Goal: Task Accomplishment & Management: Manage account settings

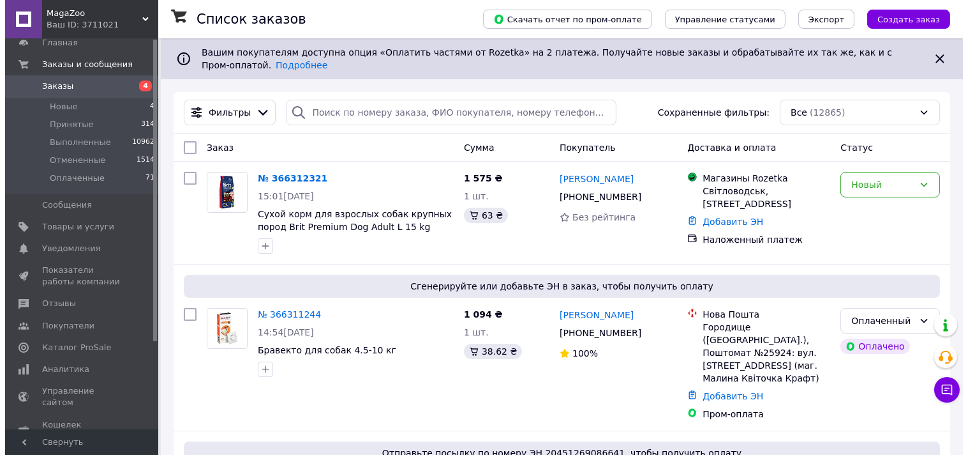
scroll to position [113, 0]
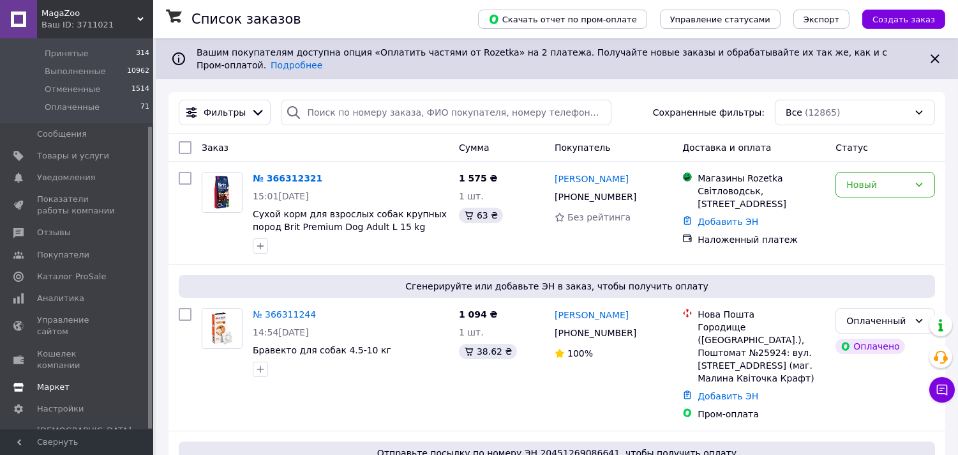
click at [79, 381] on span "Маркет" at bounding box center [77, 386] width 81 height 11
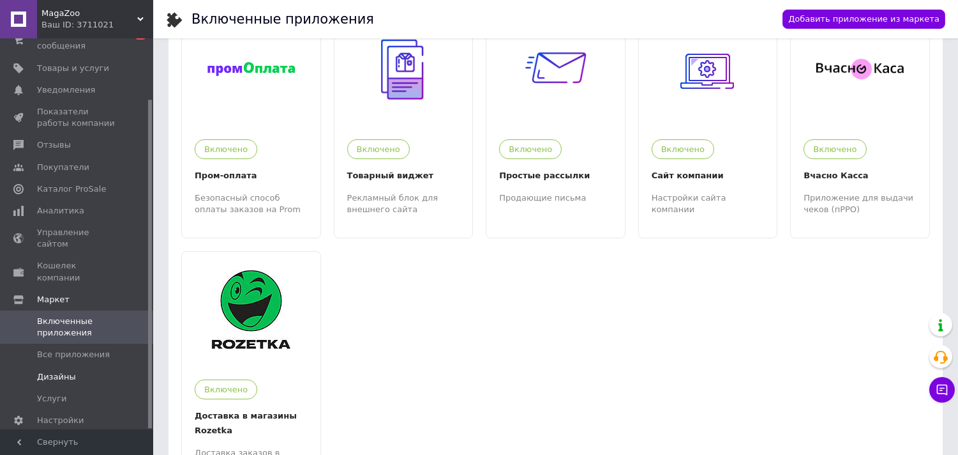
scroll to position [142, 0]
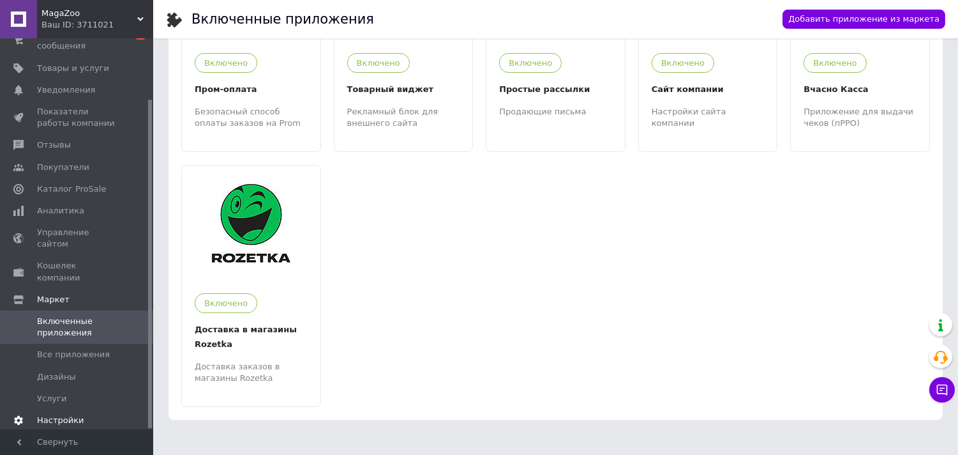
click at [70, 414] on span "Настройки" at bounding box center [60, 419] width 47 height 11
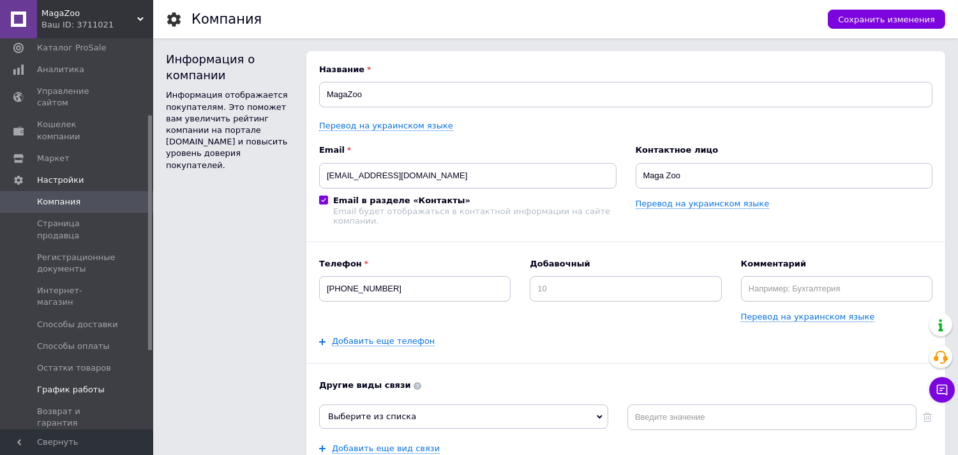
scroll to position [214, 0]
click at [87, 318] on span "Способы доставки" at bounding box center [77, 323] width 81 height 11
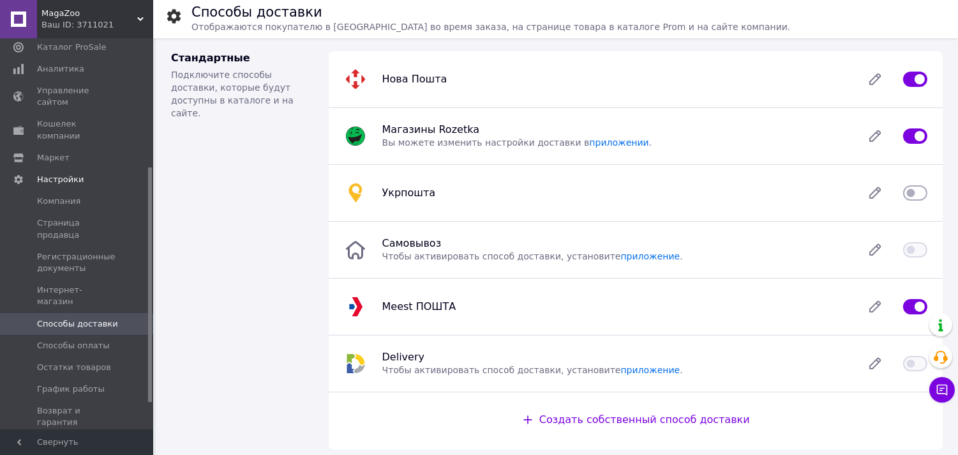
click at [912, 194] on input "checkbox" at bounding box center [915, 192] width 24 height 13
checkbox input "true"
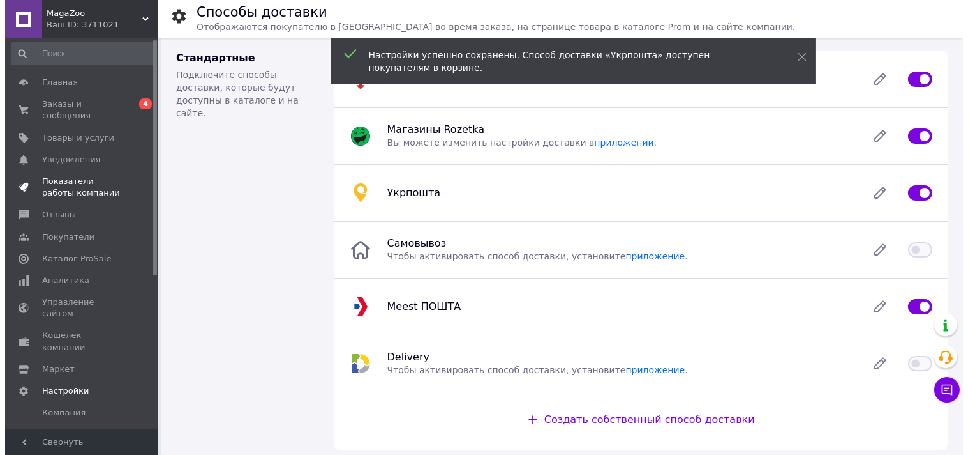
scroll to position [1, 0]
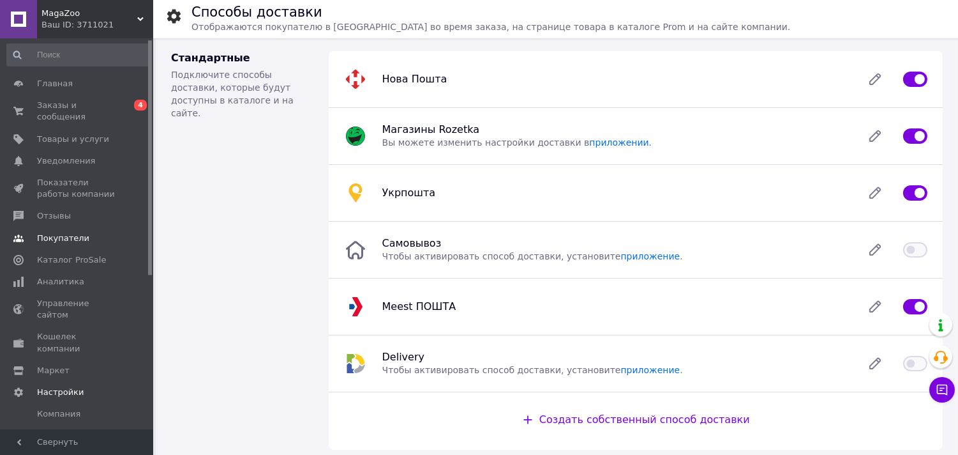
click at [64, 232] on span "Покупатели" at bounding box center [63, 237] width 52 height 11
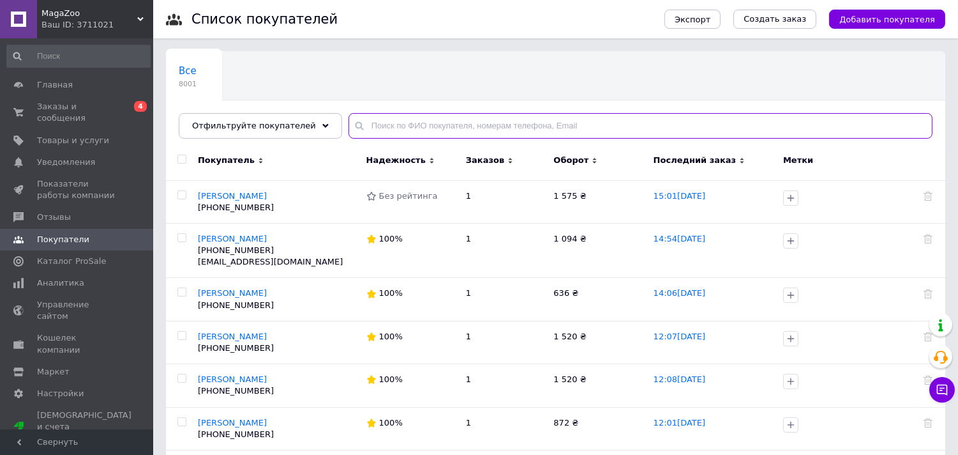
click at [405, 124] on input "text" at bounding box center [641, 126] width 584 height 26
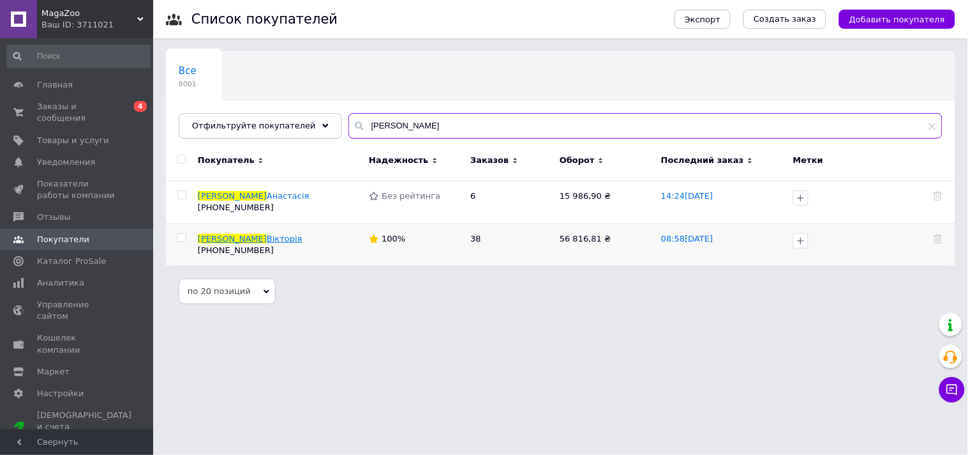
type input "[PERSON_NAME]"
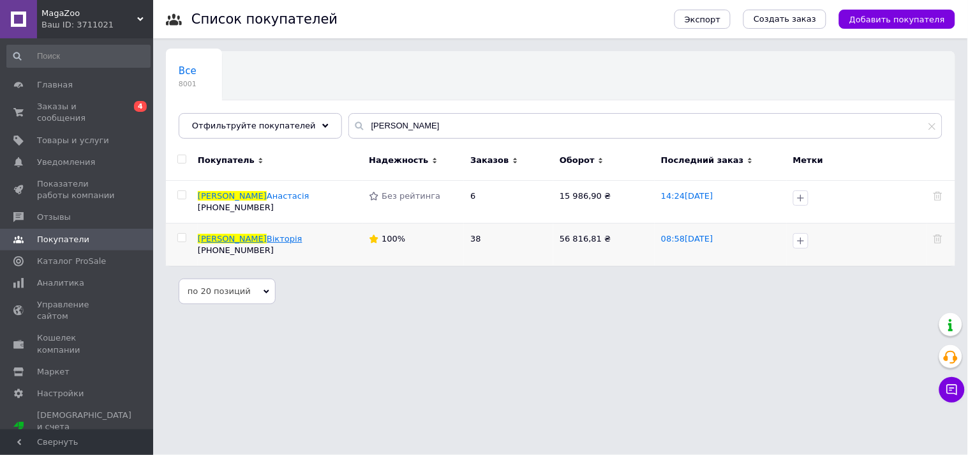
click at [267, 235] on span "Вікторія" at bounding box center [285, 239] width 36 height 10
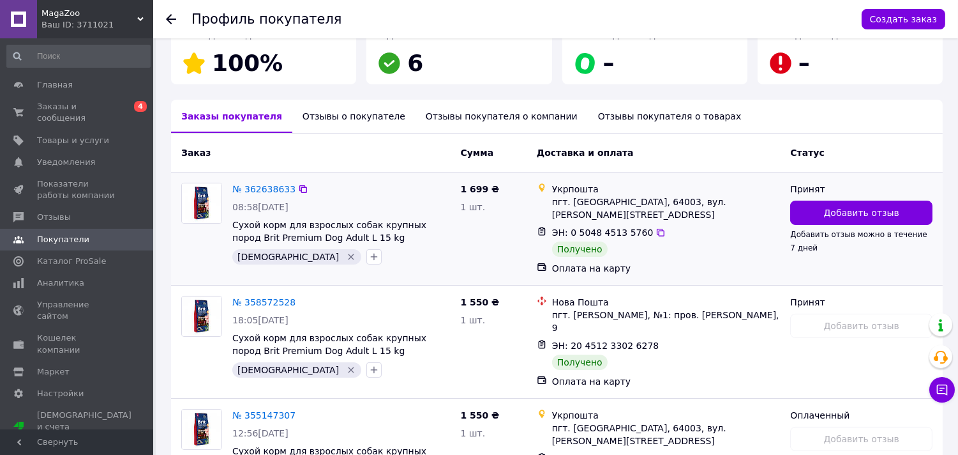
scroll to position [213, 0]
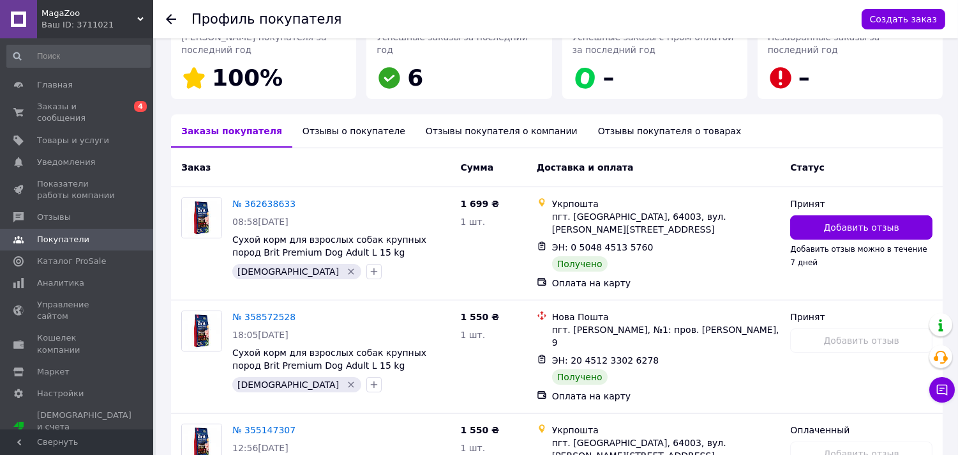
click at [264, 199] on link "№ 362638633" at bounding box center [263, 204] width 63 height 10
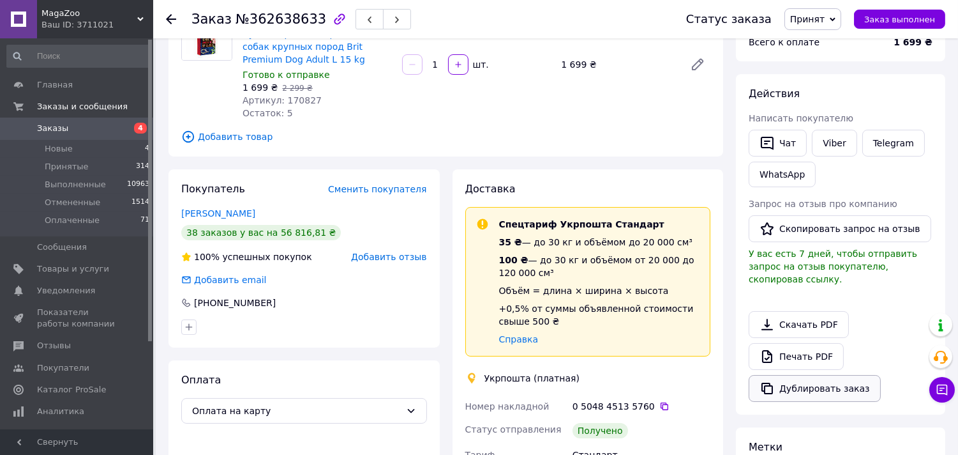
scroll to position [142, 0]
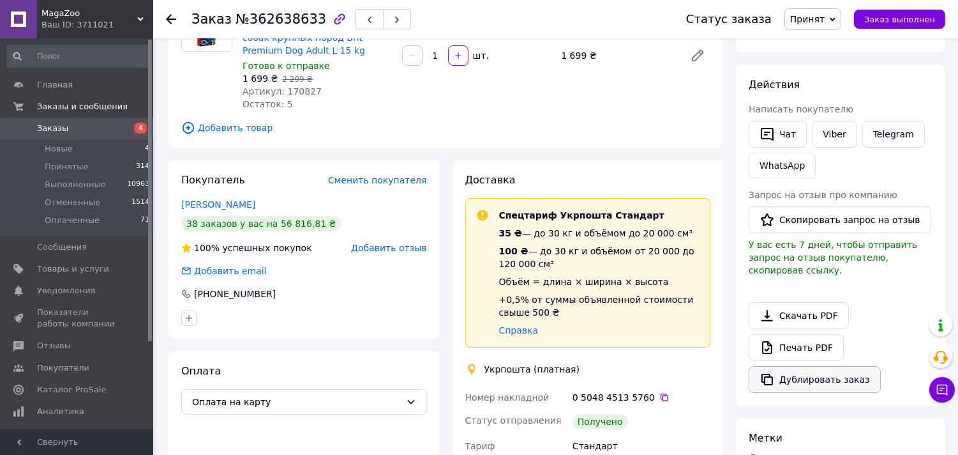
drag, startPoint x: 822, startPoint y: 364, endPoint x: 830, endPoint y: 365, distance: 7.8
click at [822, 366] on button "Дублировать заказ" at bounding box center [815, 379] width 132 height 27
click at [92, 129] on span "Заказы" at bounding box center [77, 128] width 81 height 11
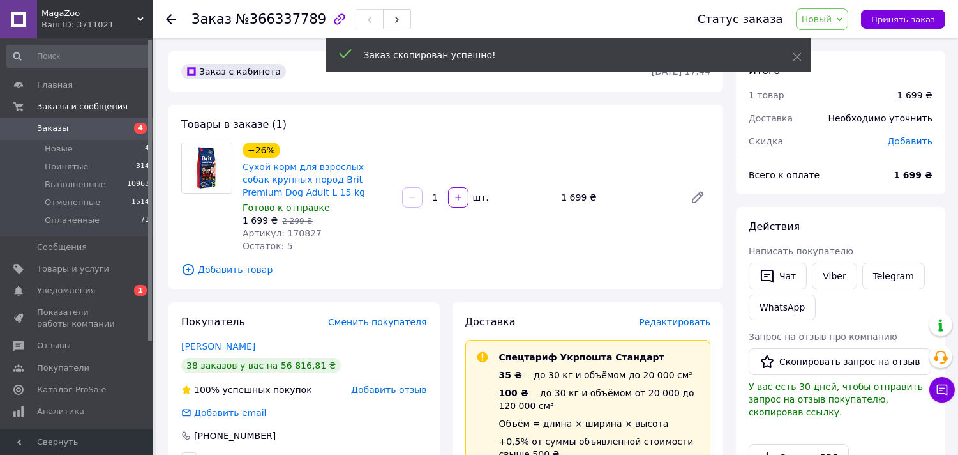
click at [904, 138] on span "Добавить" at bounding box center [910, 141] width 45 height 10
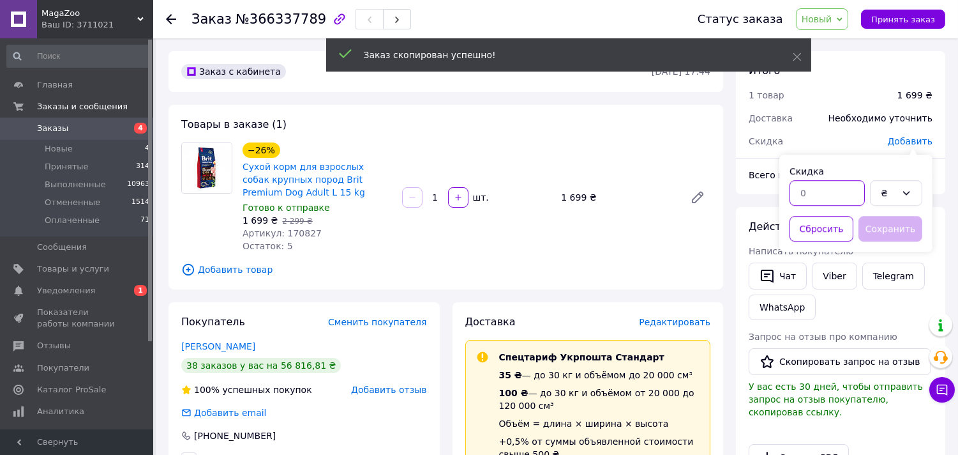
click at [824, 188] on input "text" at bounding box center [827, 193] width 75 height 26
type input "2"
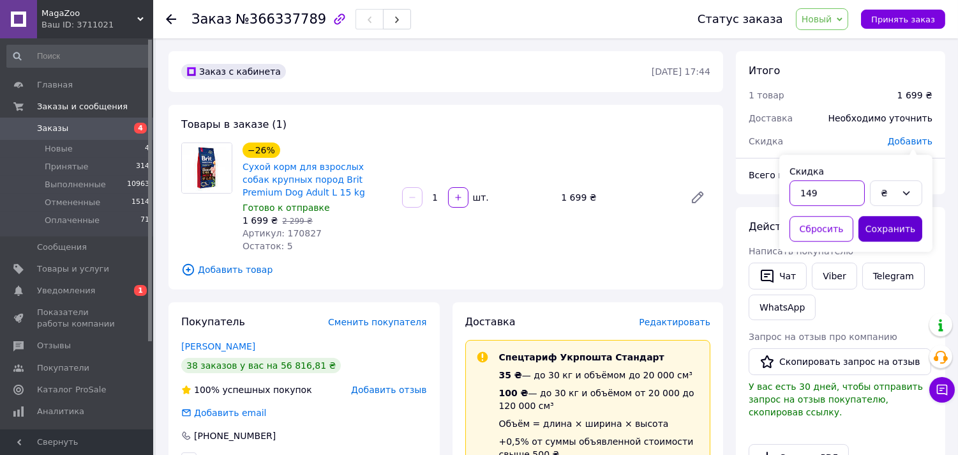
type input "149"
click at [881, 222] on button "Сохранить" at bounding box center [891, 229] width 64 height 26
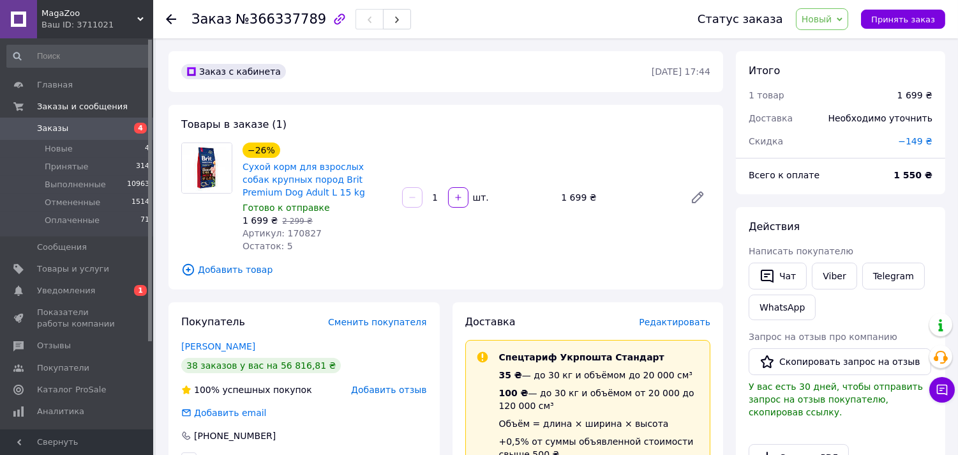
click at [849, 13] on span "Новый" at bounding box center [822, 19] width 53 height 22
click at [844, 49] on li "Принят" at bounding box center [831, 44] width 68 height 19
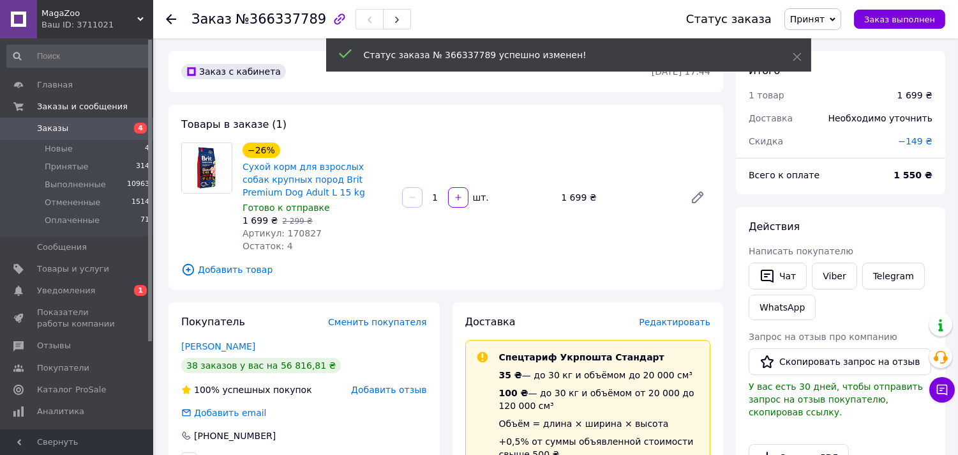
click at [688, 321] on span "Редактировать" at bounding box center [674, 322] width 71 height 10
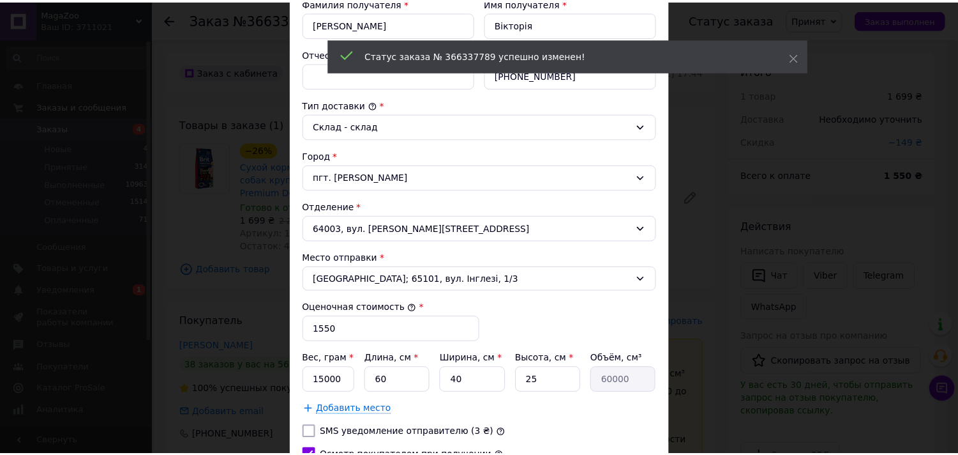
scroll to position [391, 0]
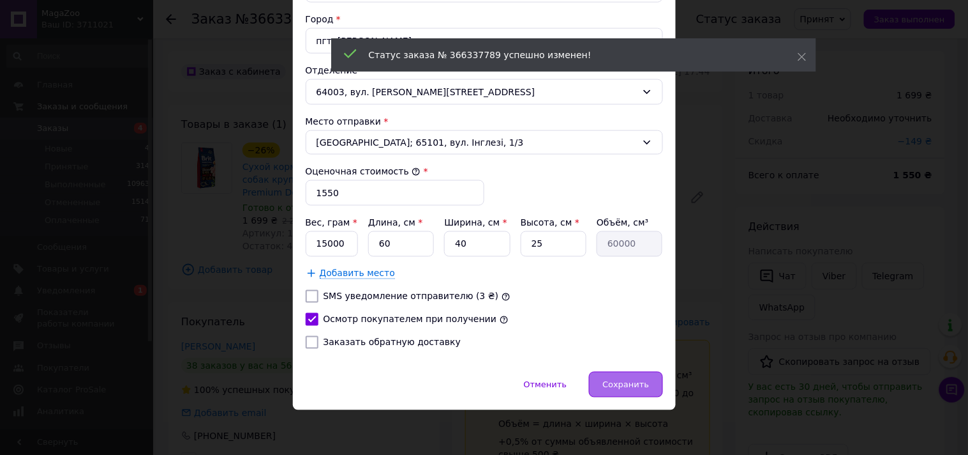
click at [642, 375] on div "Сохранить" at bounding box center [625, 385] width 73 height 26
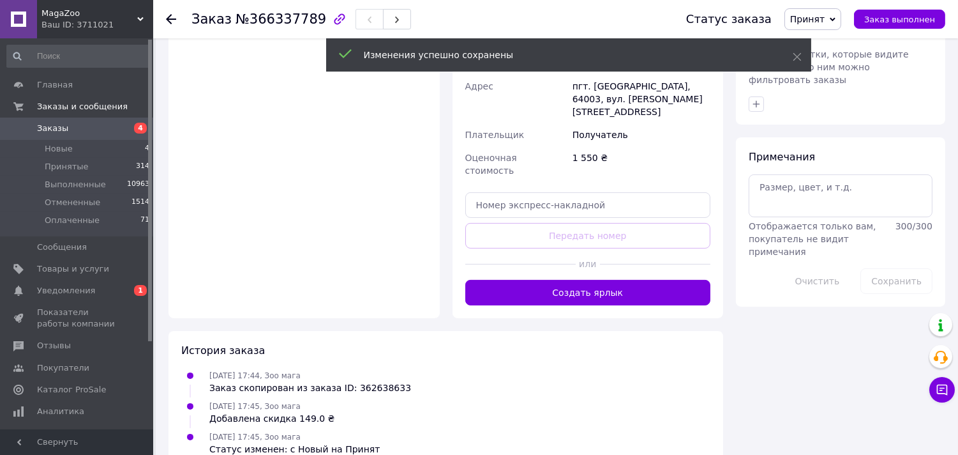
drag, startPoint x: 654, startPoint y: 263, endPoint x: 718, endPoint y: 295, distance: 71.9
click at [654, 280] on button "Создать ярлык" at bounding box center [588, 293] width 246 height 26
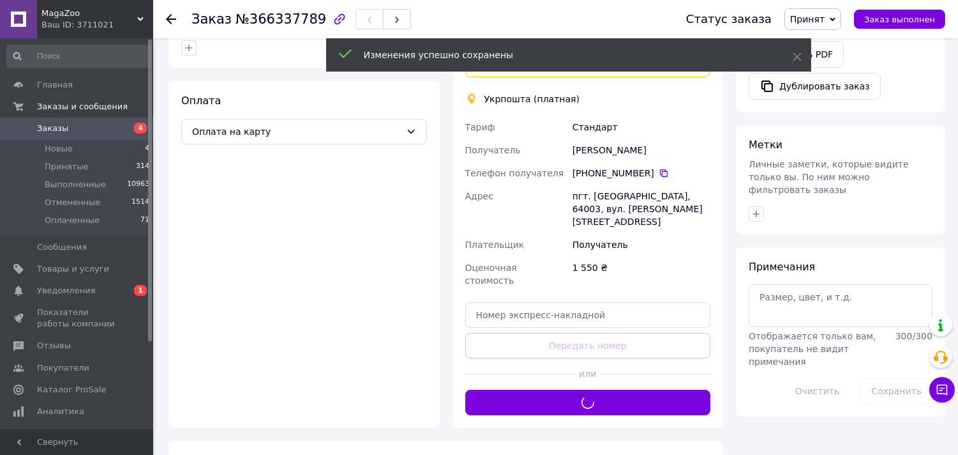
scroll to position [309, 0]
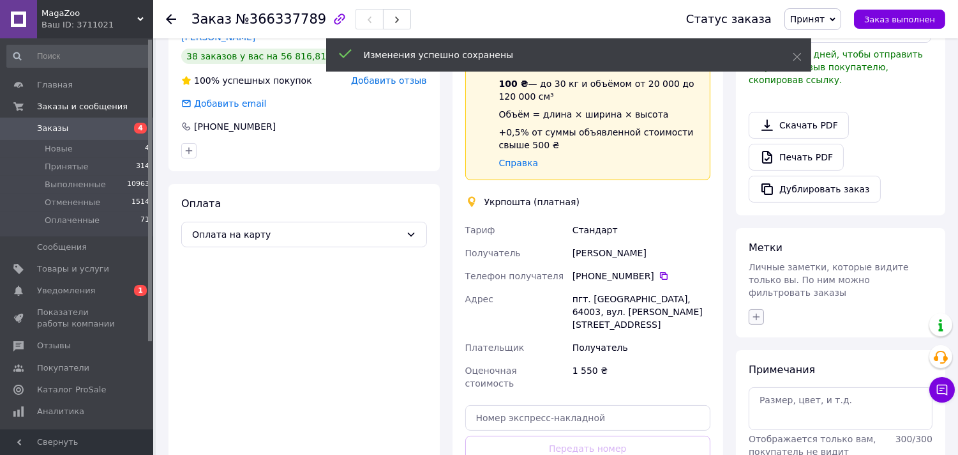
click at [755, 312] on icon "button" at bounding box center [756, 317] width 10 height 10
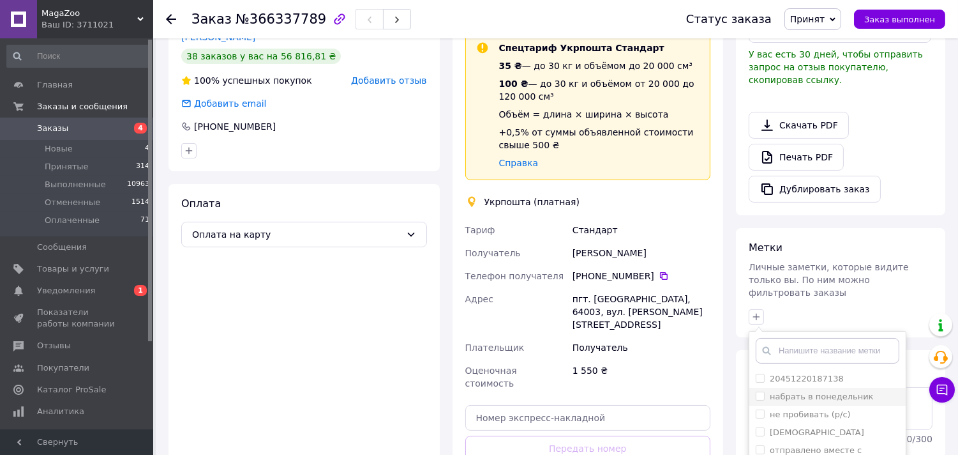
scroll to position [380, 0]
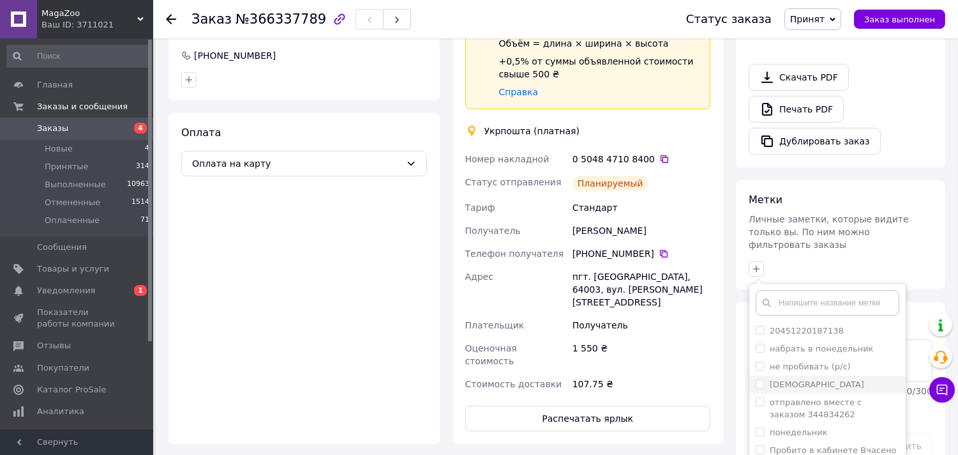
click at [757, 379] on input "[DEMOGRAPHIC_DATA]" at bounding box center [760, 383] width 8 height 8
checkbox input "true"
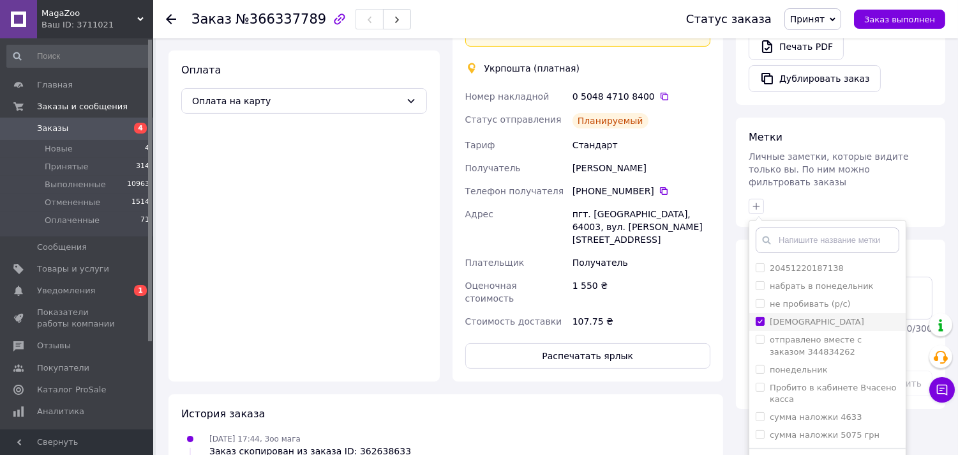
scroll to position [506, 0]
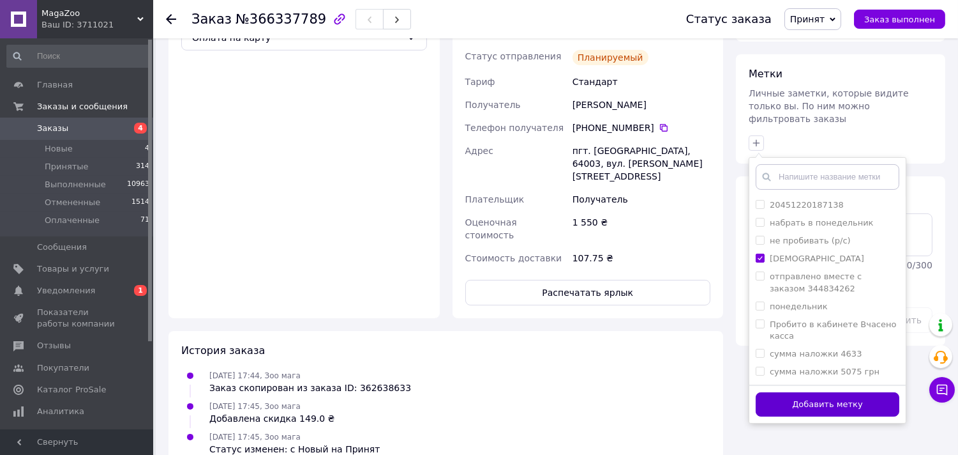
click at [813, 392] on button "Добавить метку" at bounding box center [828, 404] width 144 height 25
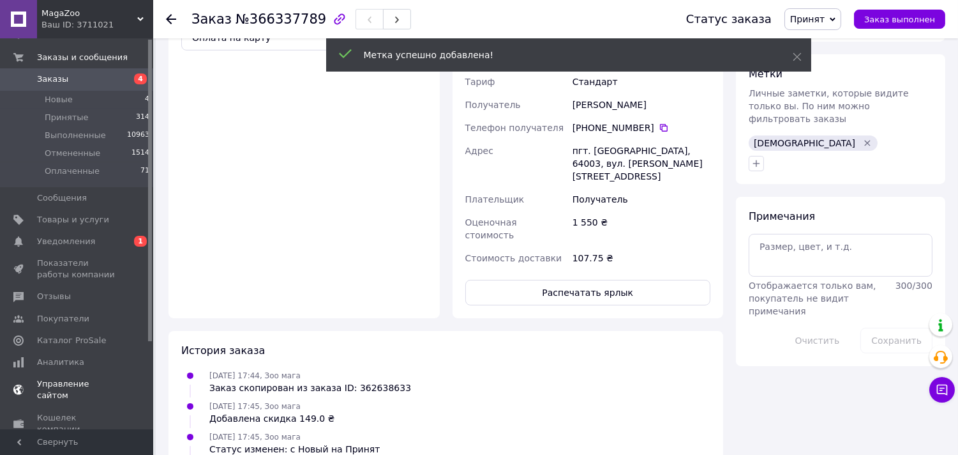
scroll to position [113, 0]
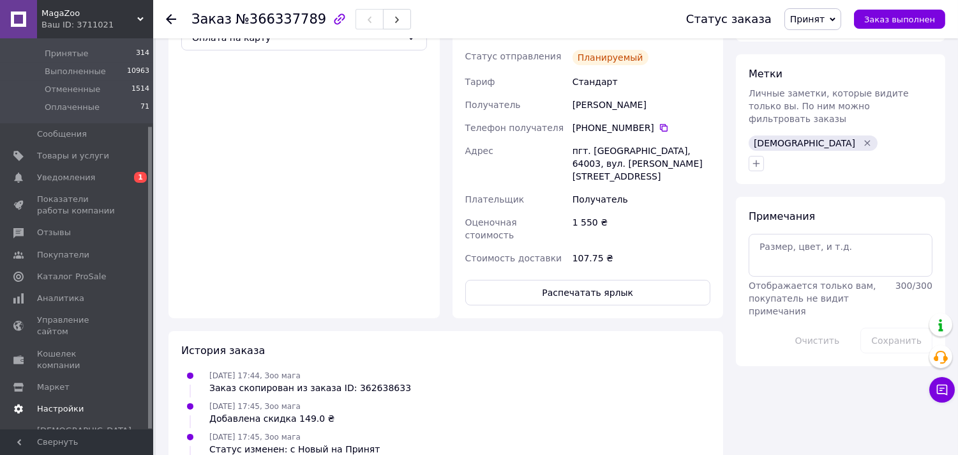
click at [61, 403] on span "Настройки" at bounding box center [60, 408] width 47 height 11
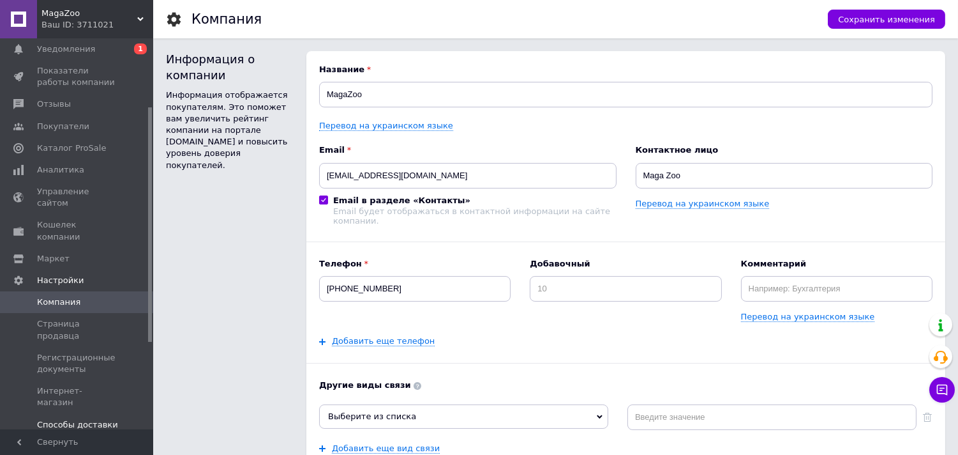
click at [82, 419] on span "Способы доставки" at bounding box center [77, 424] width 81 height 11
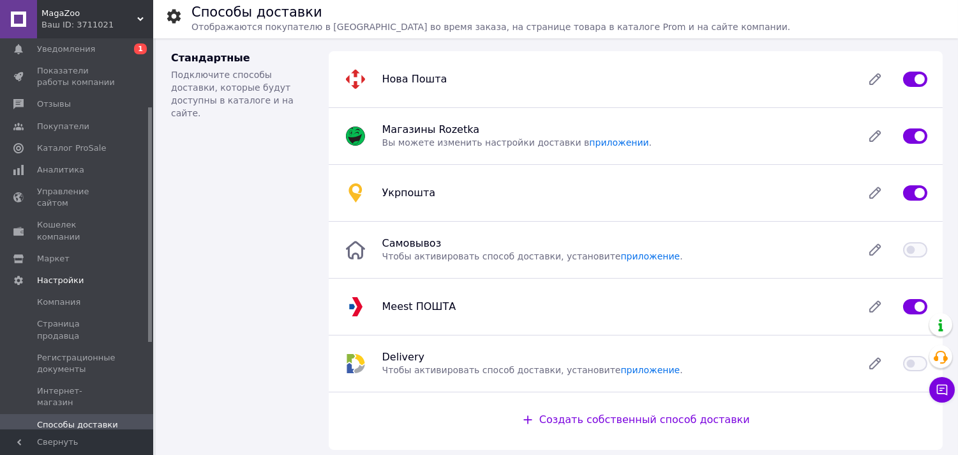
click at [916, 189] on input "checkbox" at bounding box center [915, 192] width 24 height 13
checkbox input "false"
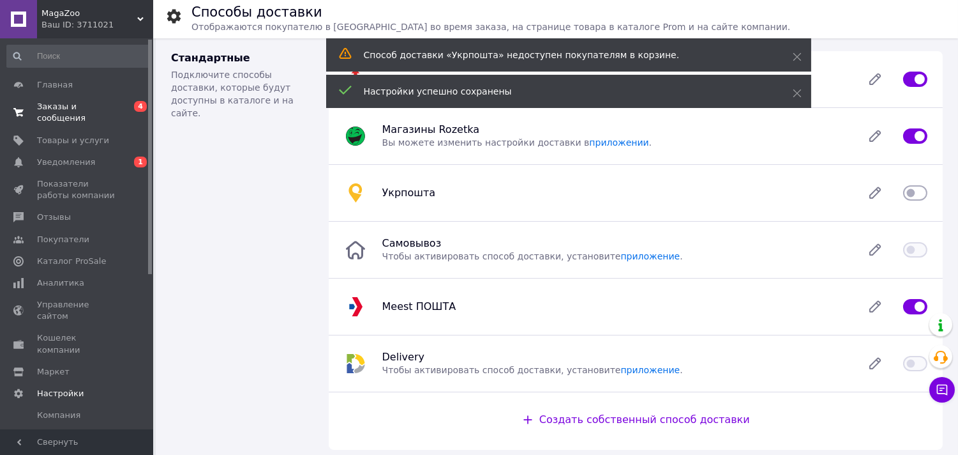
click at [87, 103] on span "Заказы и сообщения" at bounding box center [77, 112] width 81 height 23
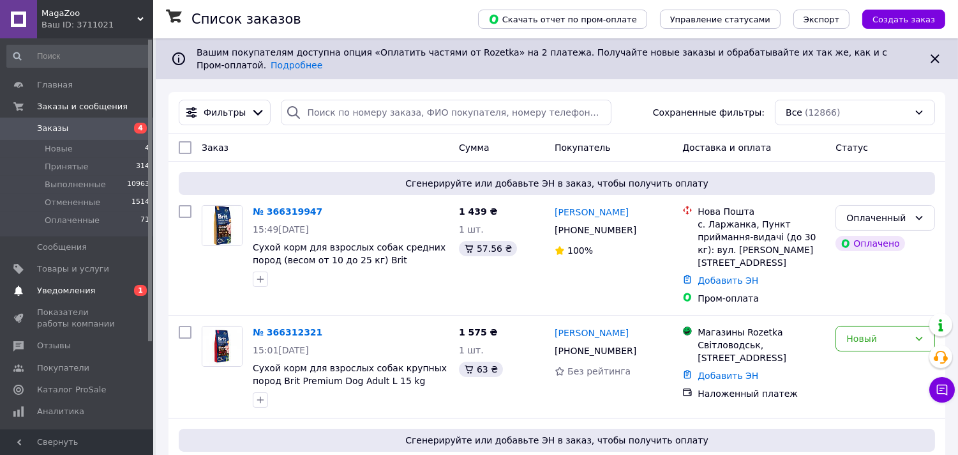
click at [104, 292] on span "Уведомления" at bounding box center [77, 290] width 81 height 11
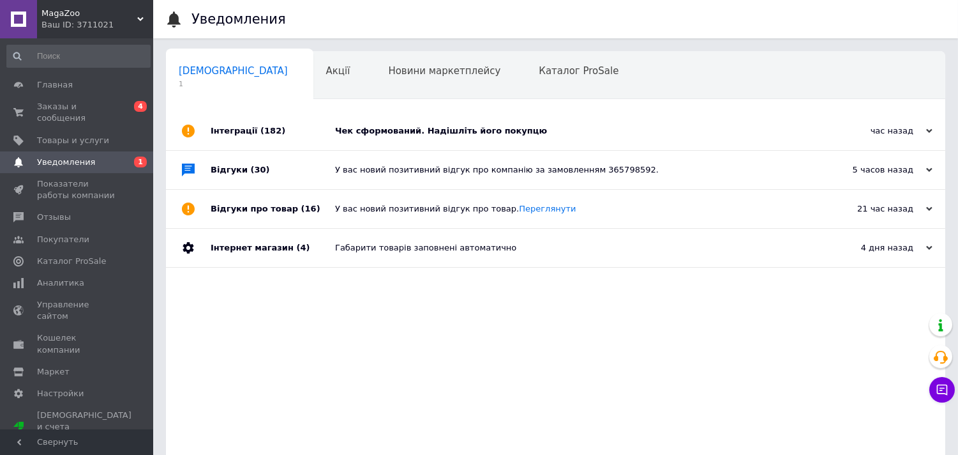
drag, startPoint x: 466, startPoint y: 130, endPoint x: 307, endPoint y: 113, distance: 159.8
click at [467, 129] on div "Чек сформований. Надішліть його покупцю" at bounding box center [570, 130] width 470 height 11
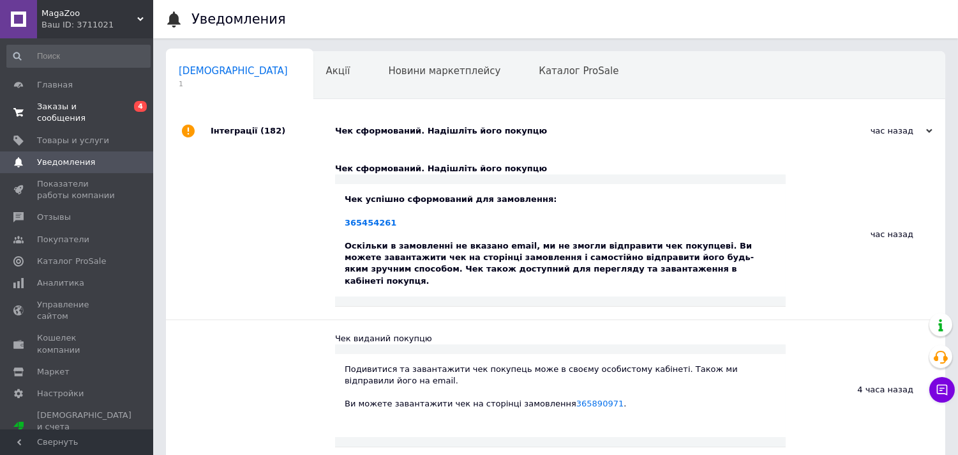
click at [102, 102] on span "Заказы и сообщения" at bounding box center [77, 112] width 81 height 23
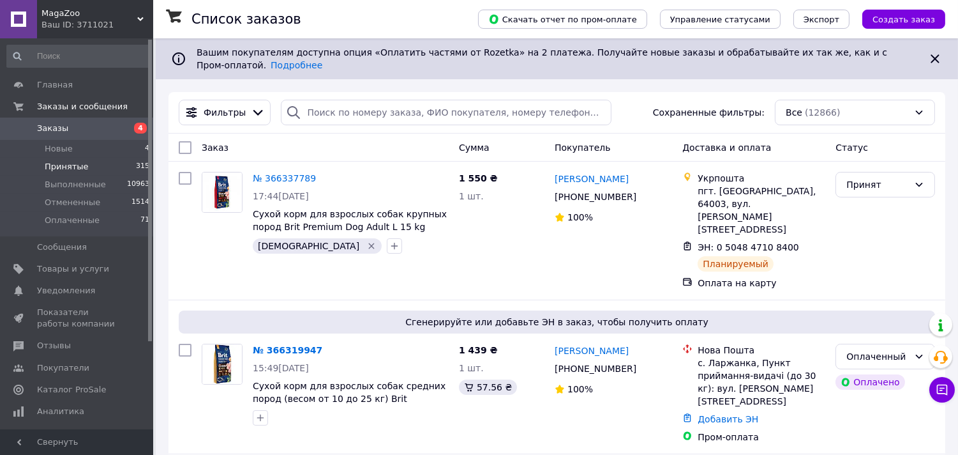
click at [103, 169] on li "Принятые 315" at bounding box center [78, 167] width 157 height 18
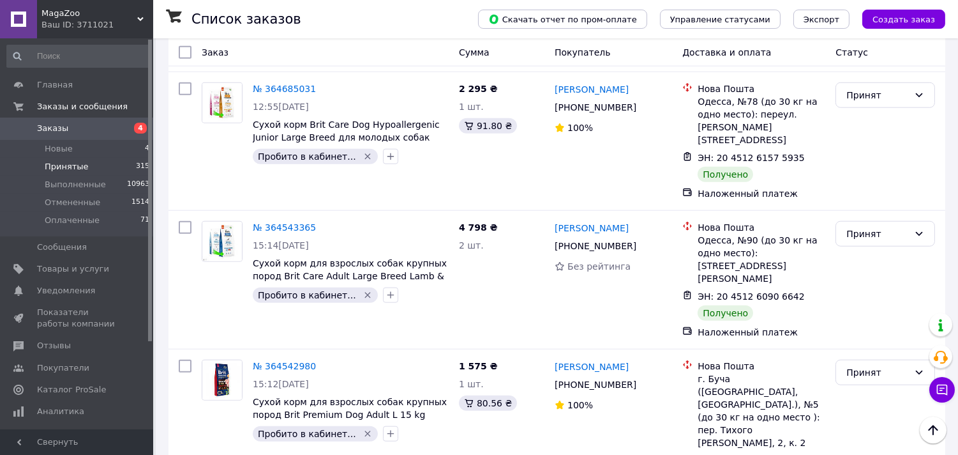
scroll to position [2330, 0]
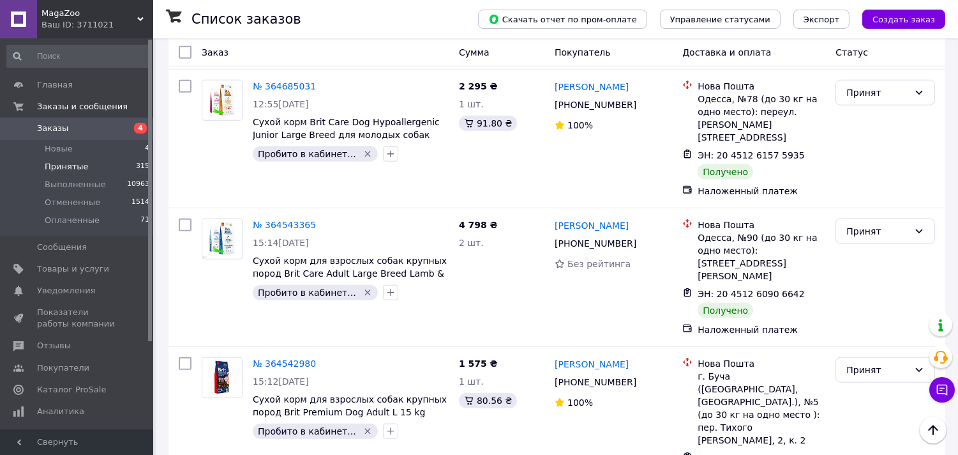
click at [106, 119] on link "Заказы 4" at bounding box center [78, 128] width 157 height 22
